Goal: Use online tool/utility: Utilize a website feature to perform a specific function

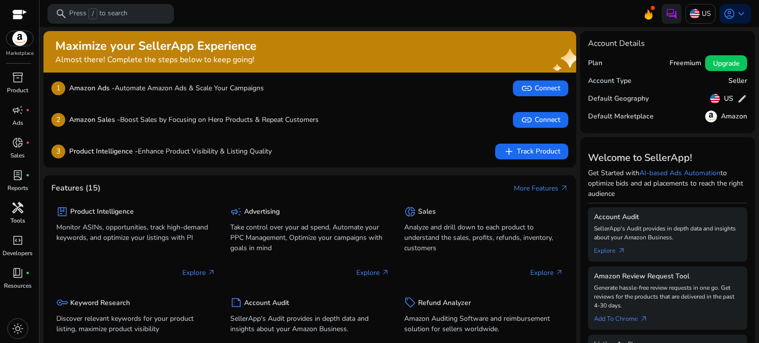
click at [21, 214] on span "handyman" at bounding box center [18, 208] width 12 height 12
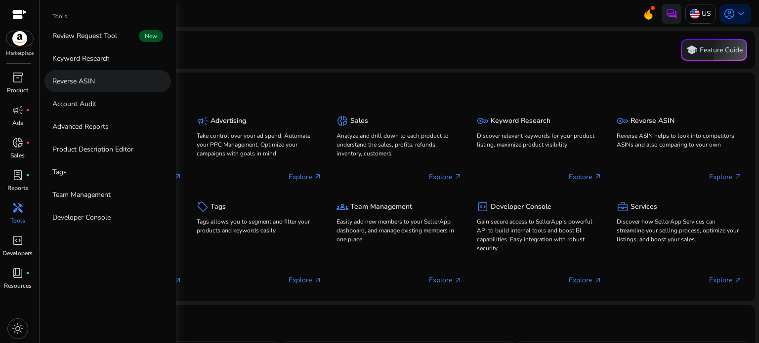
click at [83, 82] on p "Reverse ASIN" at bounding box center [73, 81] width 43 height 10
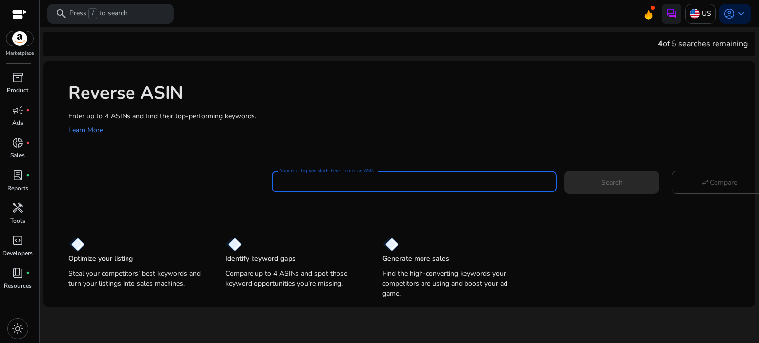
click at [319, 181] on input "Your next big win starts here—enter an ASIN" at bounding box center [414, 181] width 269 height 11
paste input "**********"
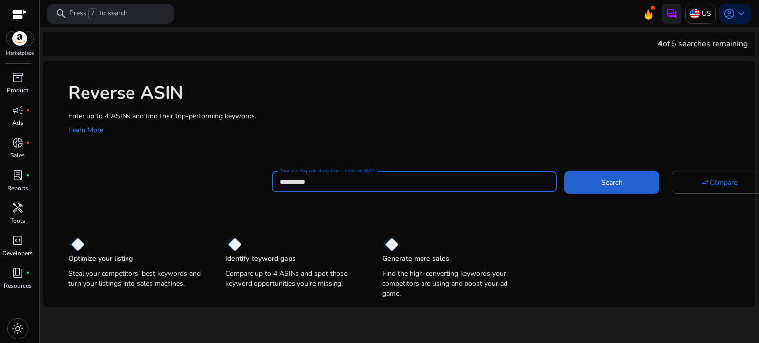
type input "**********"
click at [584, 183] on span at bounding box center [611, 183] width 95 height 24
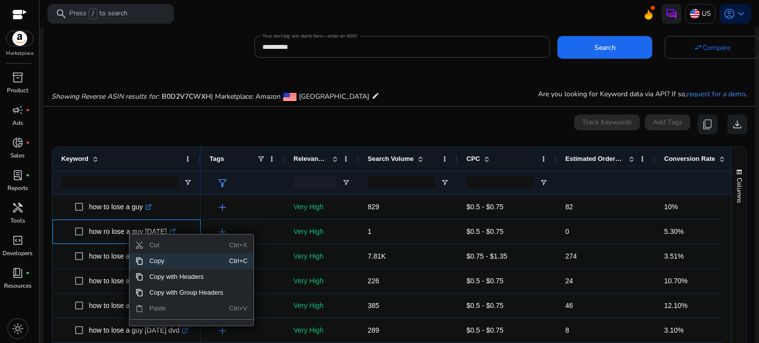
scroll to position [56, 0]
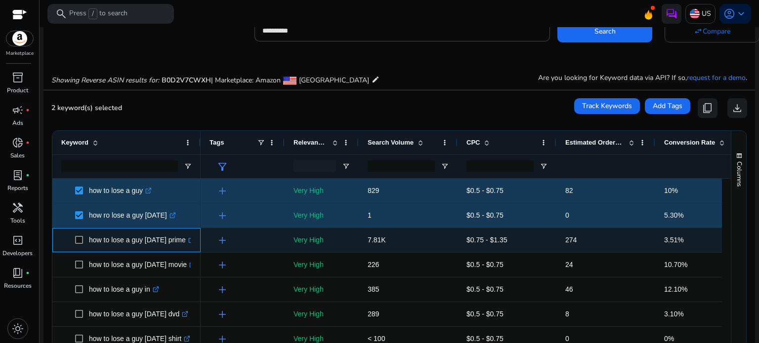
click at [78, 235] on span at bounding box center [82, 240] width 14 height 20
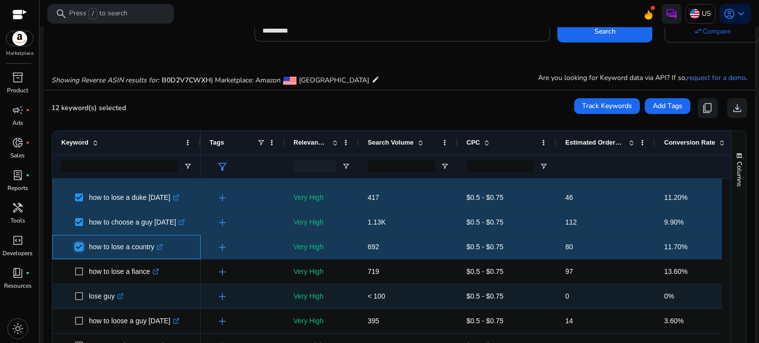
scroll to position [0, 0]
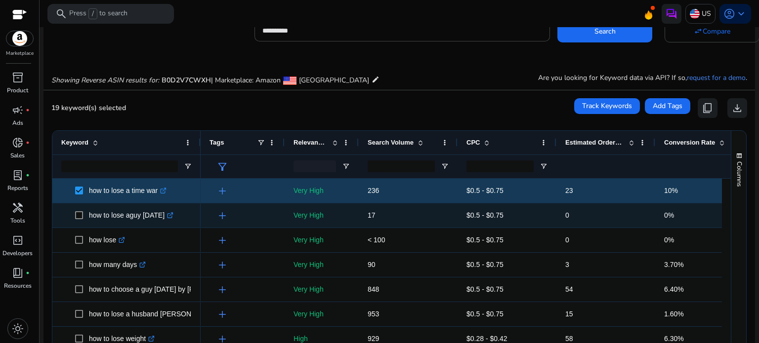
click at [81, 219] on span at bounding box center [82, 216] width 14 height 20
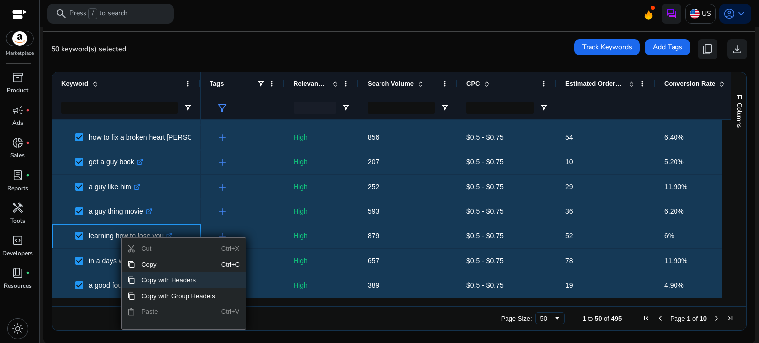
click at [170, 280] on span "Copy with Headers" at bounding box center [178, 281] width 86 height 16
